Goal: Task Accomplishment & Management: Use online tool/utility

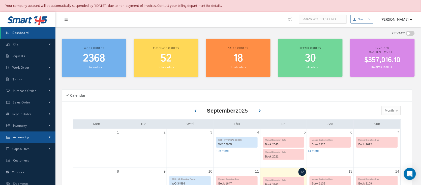
click at [9, 137] on icon at bounding box center [8, 137] width 4 height 3
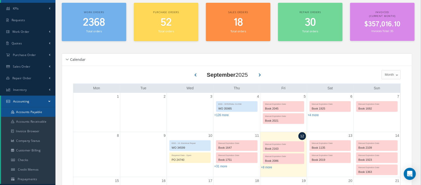
scroll to position [67, 0]
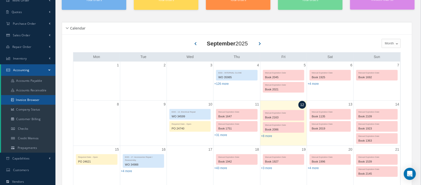
click at [24, 100] on link "Invoice Browser" at bounding box center [28, 100] width 55 height 10
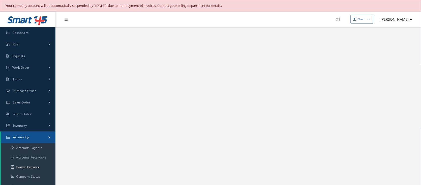
select select "25"
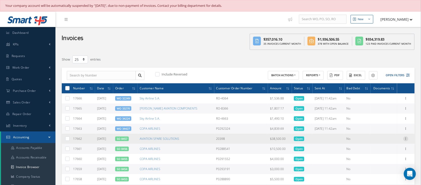
click at [404, 140] on icon at bounding box center [406, 138] width 5 height 4
click at [381, 162] on link "Documents" at bounding box center [383, 161] width 40 height 7
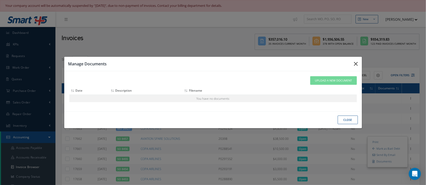
click at [355, 66] on icon "button" at bounding box center [357, 64] width 4 height 6
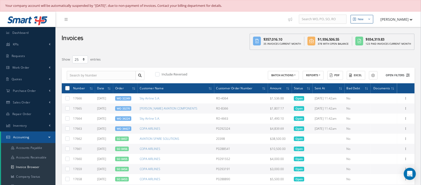
click at [397, 74] on button "Open Filters" at bounding box center [396, 75] width 29 height 8
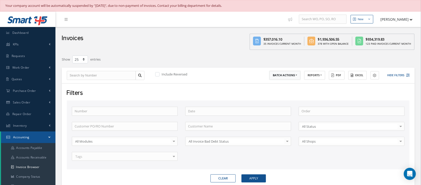
click at [285, 74] on button "BATCH ACTIONS" at bounding box center [285, 75] width 31 height 9
click at [284, 83] on link "Print selected items (0)" at bounding box center [290, 83] width 40 height 7
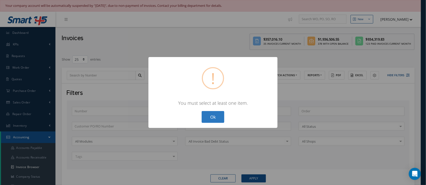
click at [214, 115] on button "Ok" at bounding box center [213, 117] width 23 height 12
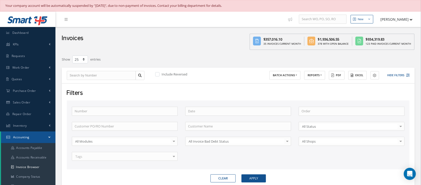
click at [333, 43] on div "378 With Open Balance" at bounding box center [333, 44] width 31 height 4
click at [316, 43] on icon at bounding box center [312, 41] width 8 height 9
click at [331, 41] on div "$1,936,506.55" at bounding box center [333, 39] width 31 height 5
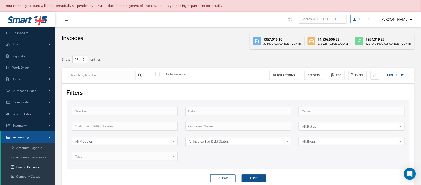
click at [334, 42] on div "378 With Open Balance" at bounding box center [333, 44] width 31 height 4
